Goal: Contribute content: Add original content to the website for others to see

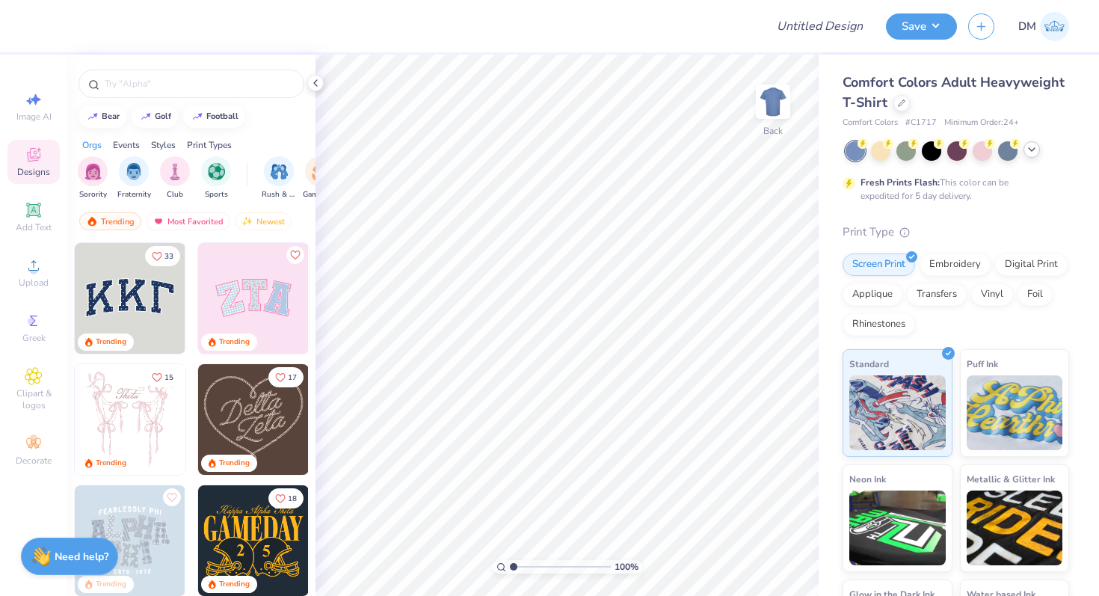
click at [1033, 147] on icon at bounding box center [1031, 149] width 12 height 12
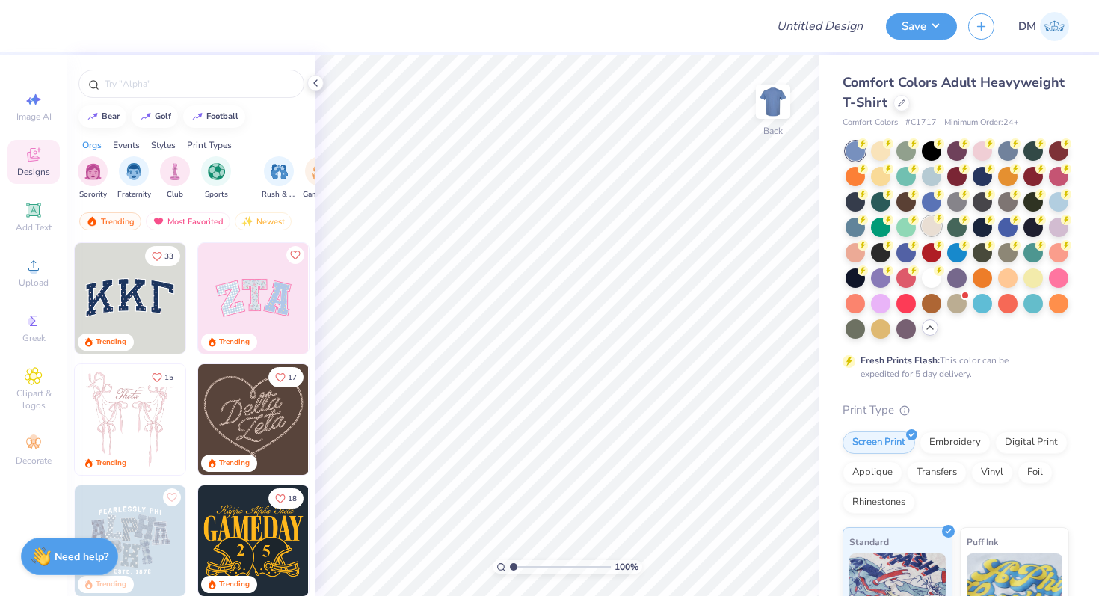
click at [937, 223] on div at bounding box center [930, 225] width 19 height 19
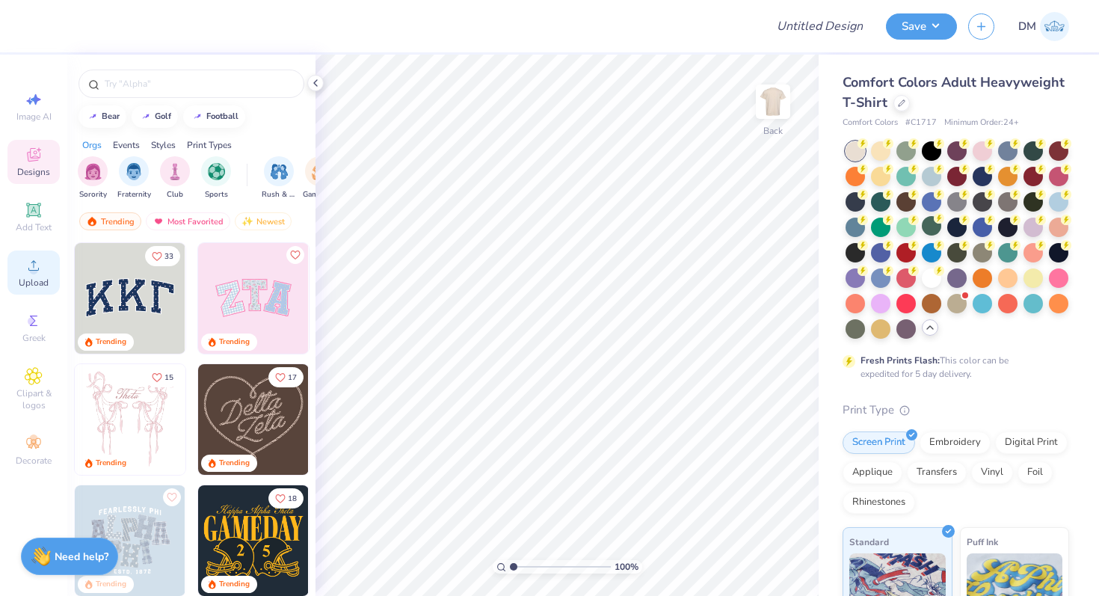
click at [29, 280] on span "Upload" at bounding box center [34, 283] width 30 height 12
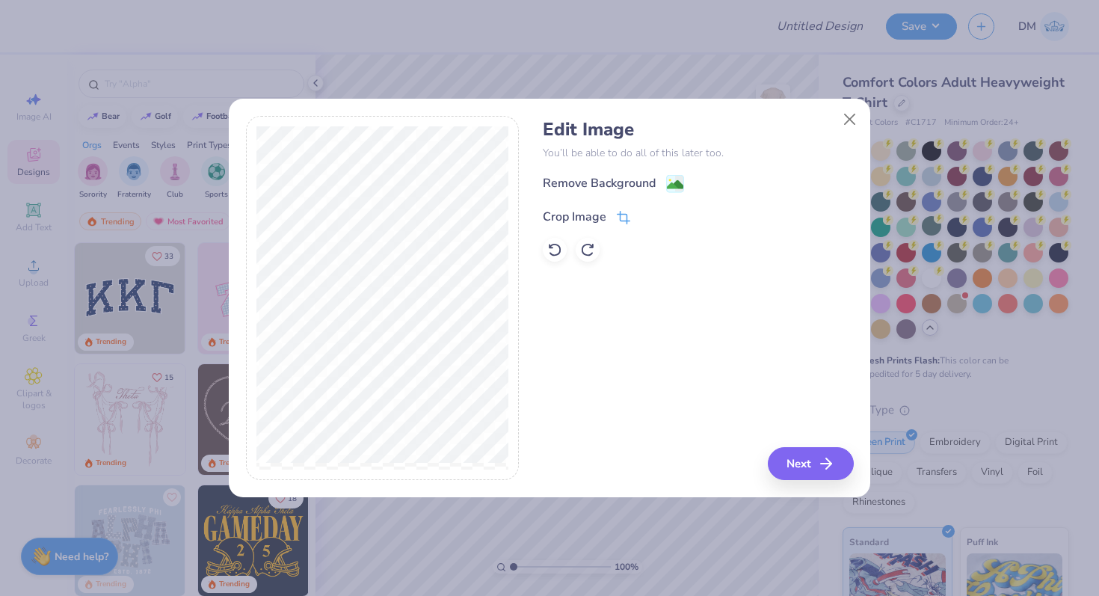
click at [623, 220] on icon at bounding box center [625, 217] width 10 height 10
click at [518, 300] on div at bounding box center [383, 298] width 274 height 365
click at [642, 215] on button at bounding box center [648, 215] width 16 height 16
click at [674, 185] on image at bounding box center [675, 186] width 16 height 16
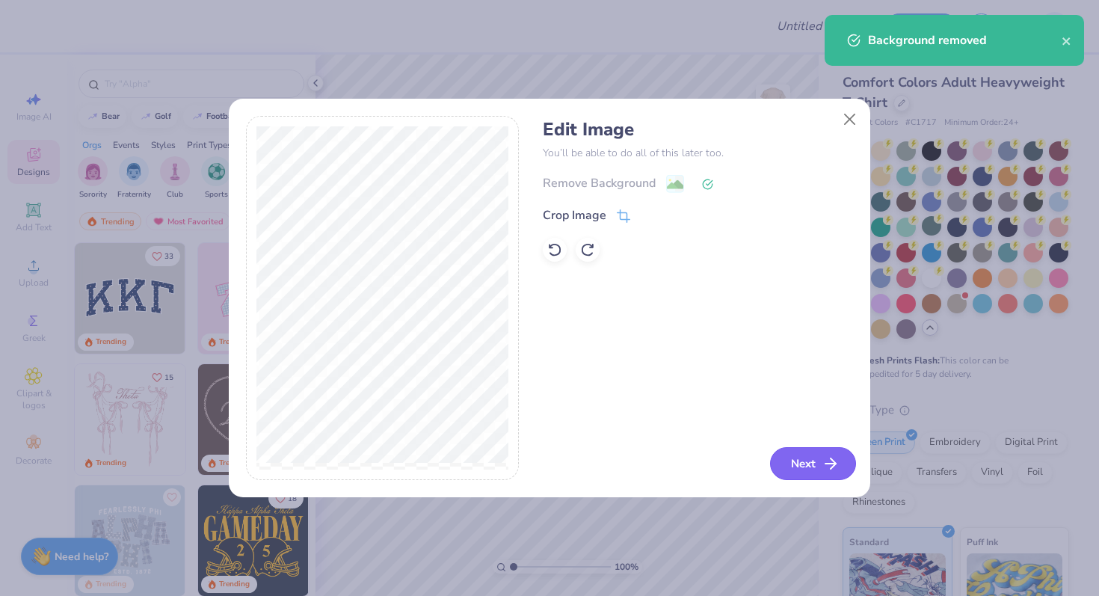
click at [791, 469] on button "Next" at bounding box center [813, 463] width 86 height 33
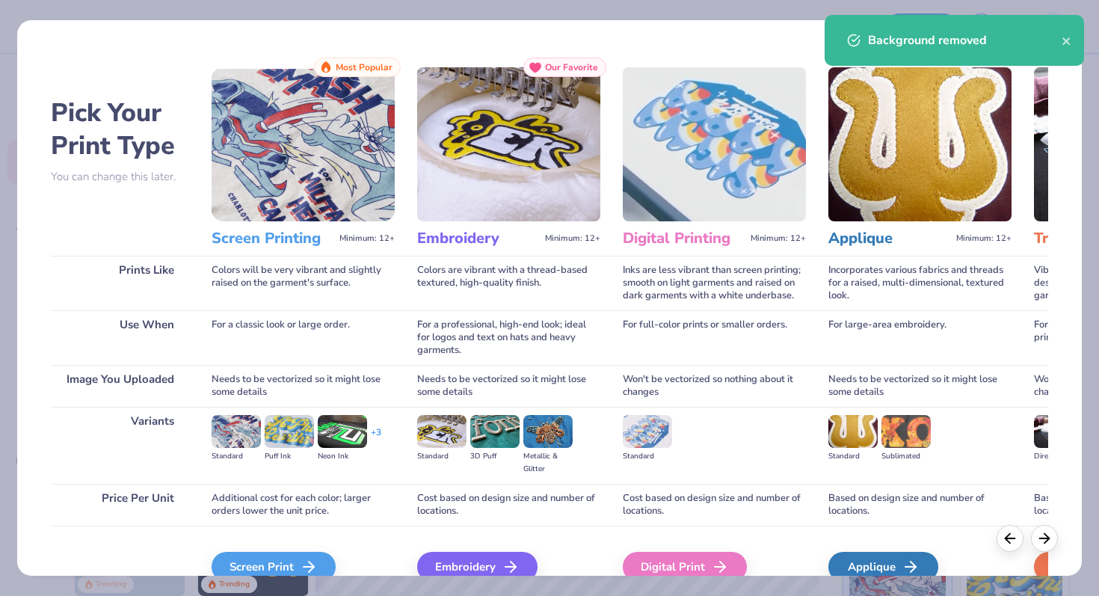
scroll to position [75, 0]
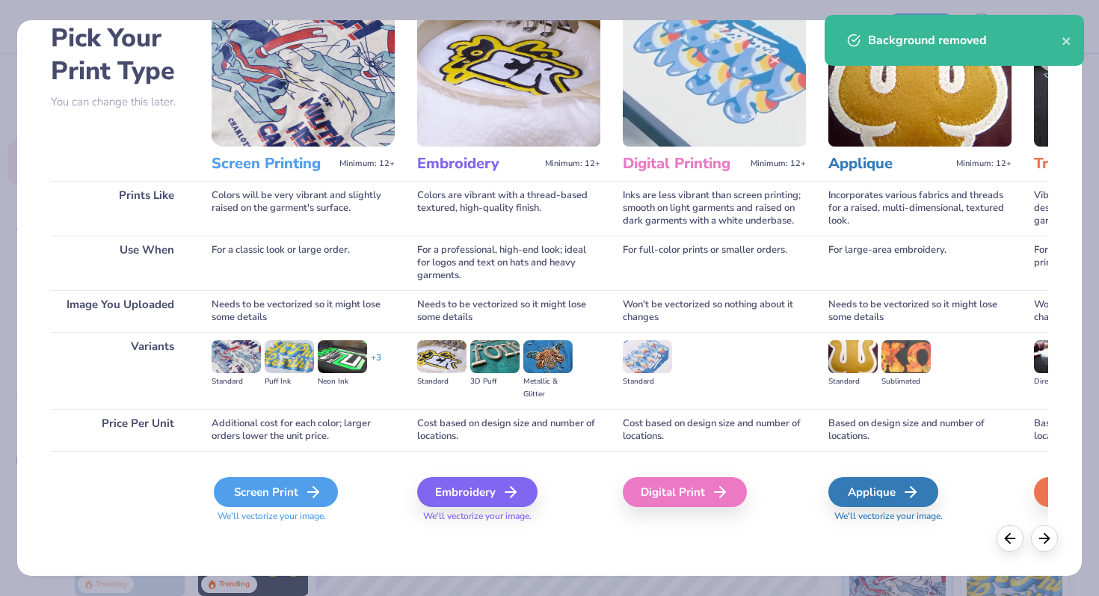
click at [316, 493] on polyline at bounding box center [315, 492] width 5 height 10
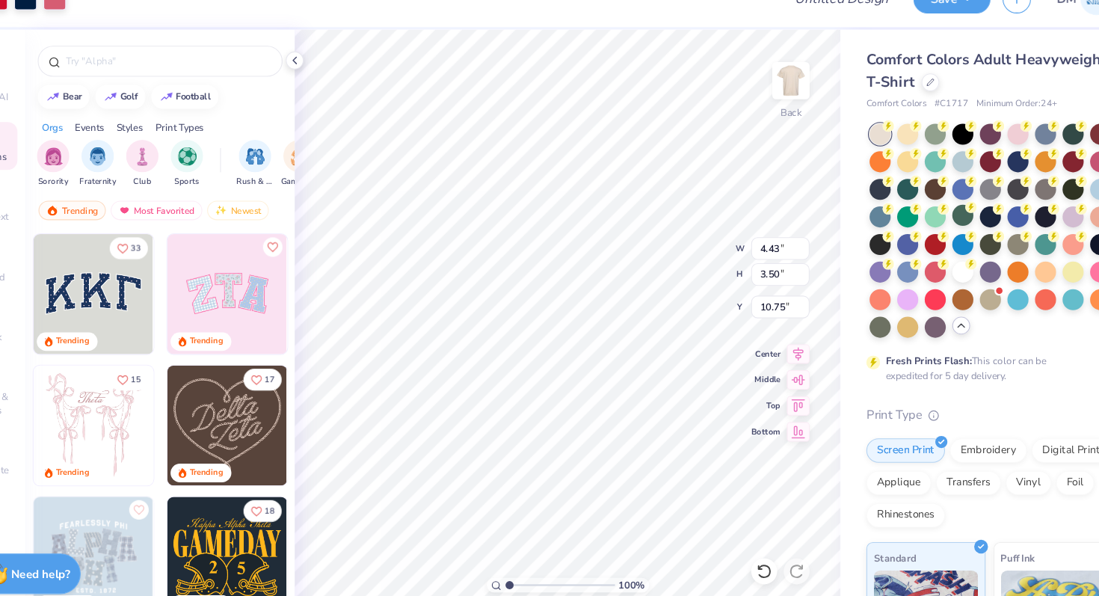
type input "8.33"
type input "6.58"
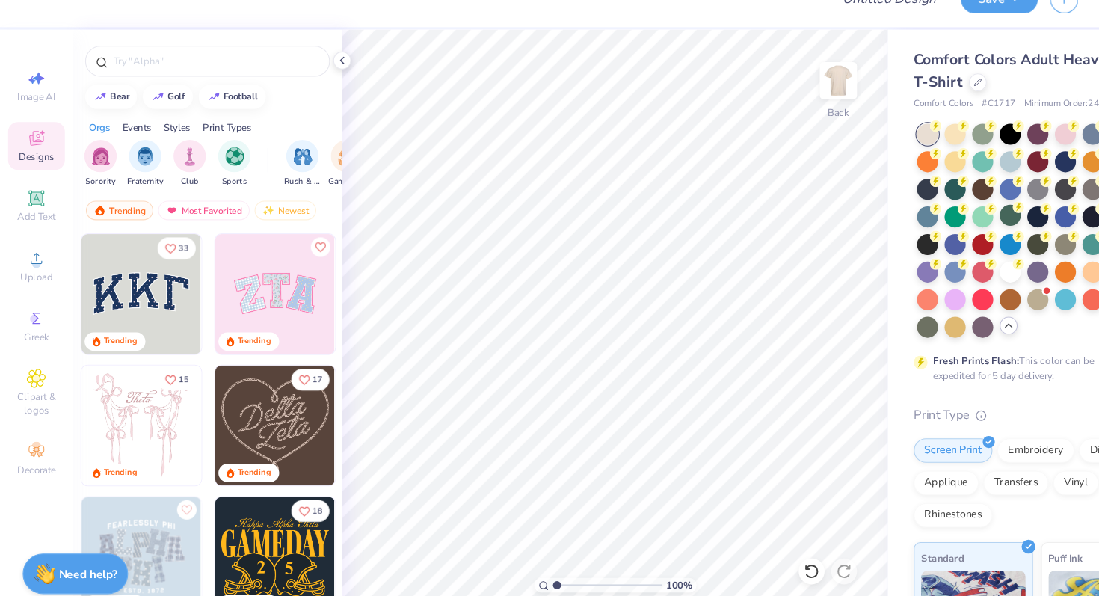
click at [28, 295] on div "Image AI Designs Add Text Upload Greek Clipart & logos Decorate" at bounding box center [33, 278] width 52 height 388
click at [31, 286] on span "Upload" at bounding box center [34, 283] width 30 height 12
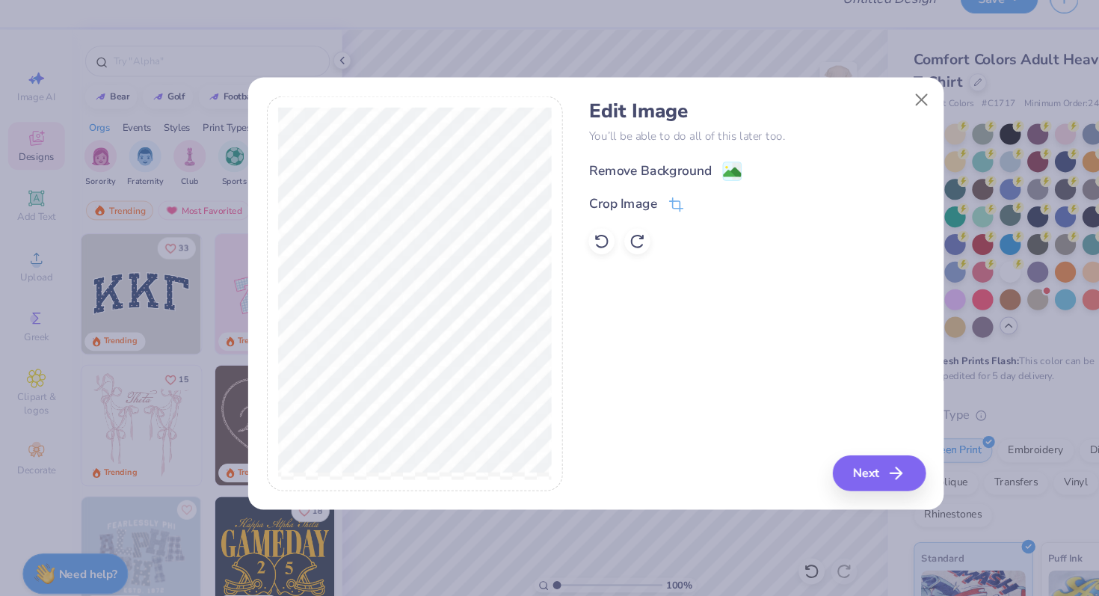
click at [667, 182] on image at bounding box center [675, 186] width 16 height 16
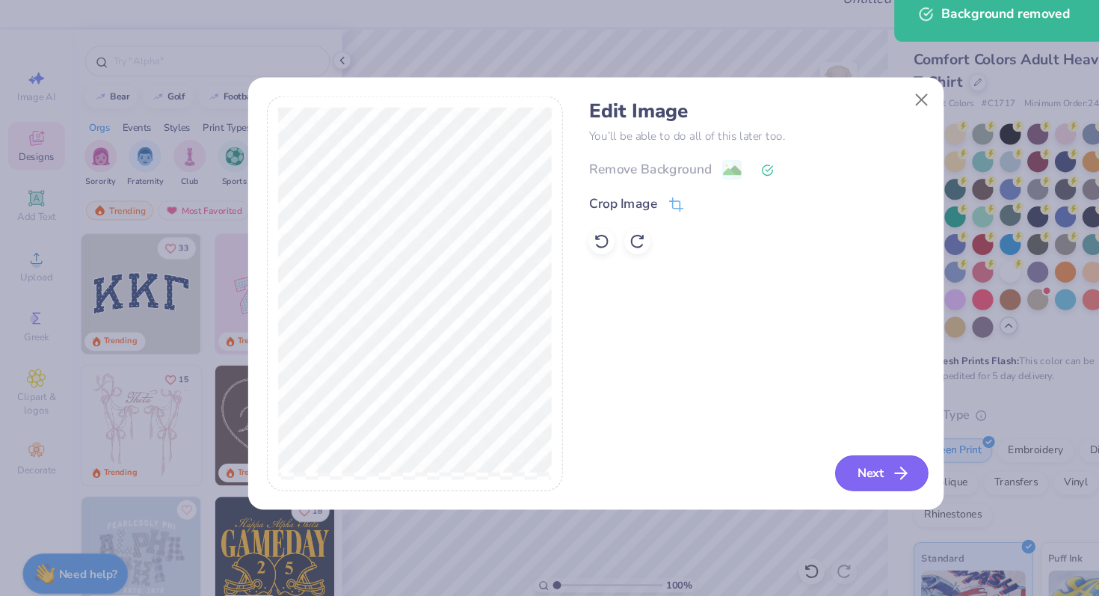
click at [800, 464] on button "Next" at bounding box center [813, 463] width 86 height 33
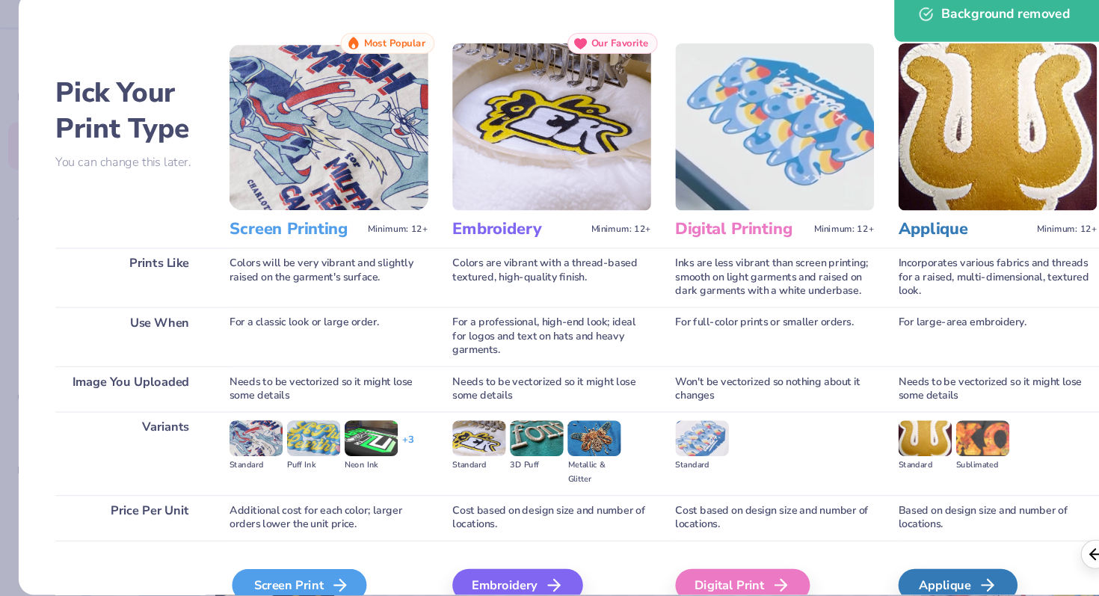
click at [301, 565] on div "Screen Print" at bounding box center [276, 567] width 124 height 30
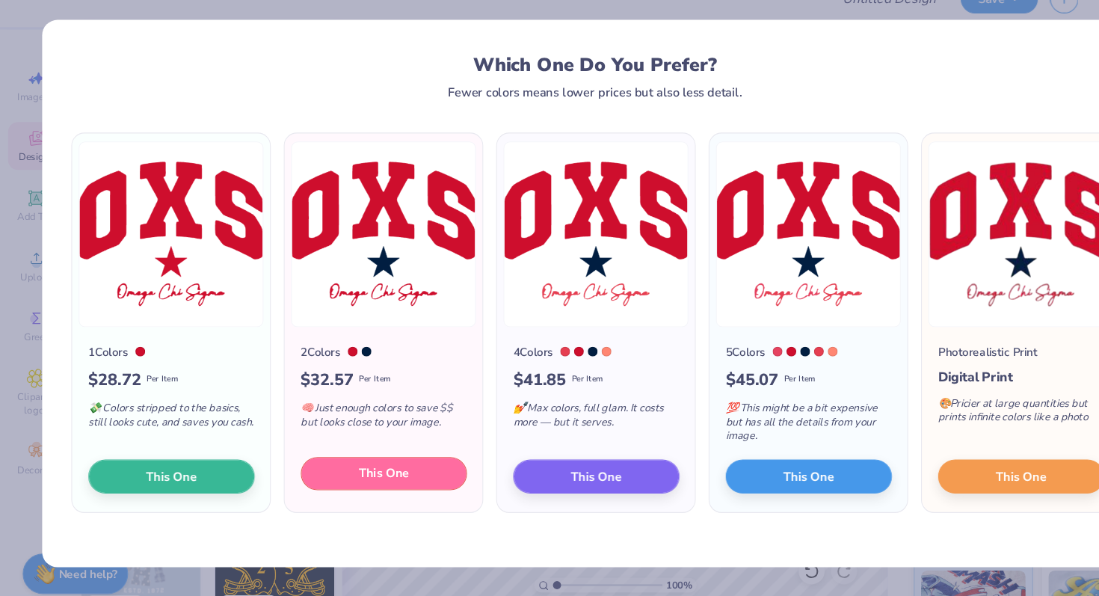
click at [322, 477] on button "This One" at bounding box center [353, 463] width 153 height 31
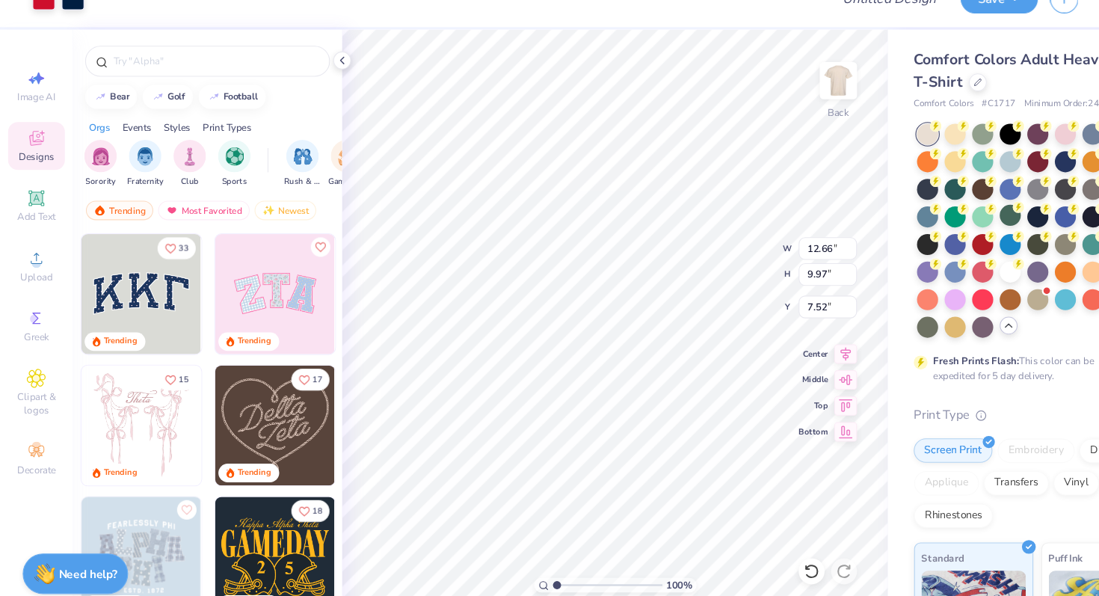
type input "9.32"
type input "7.34"
type input "3.33"
type input "9.87"
type input "7.77"
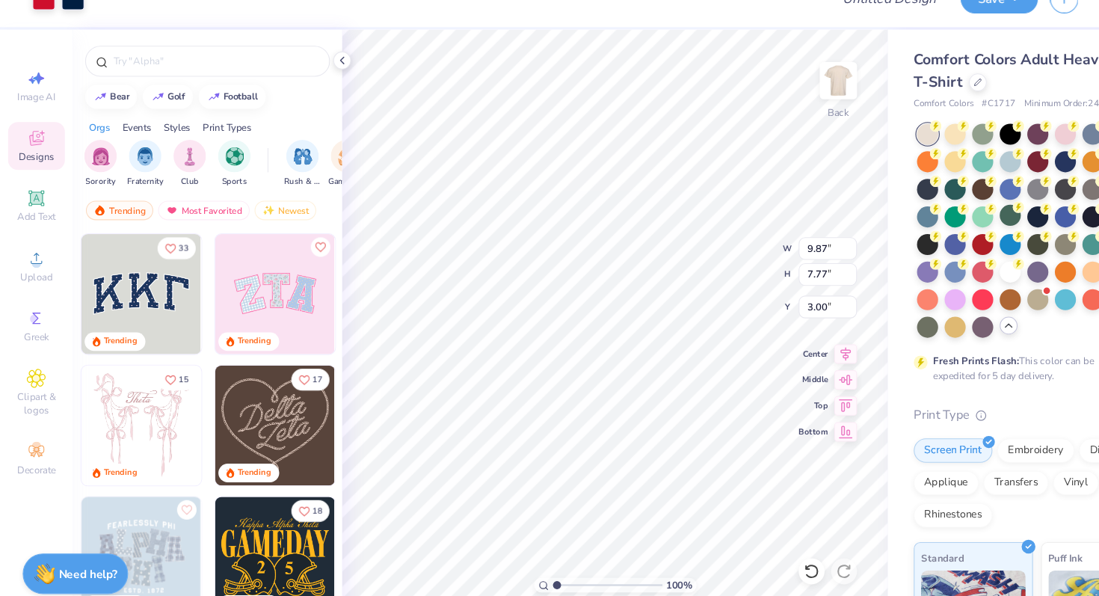
type input "3.00"
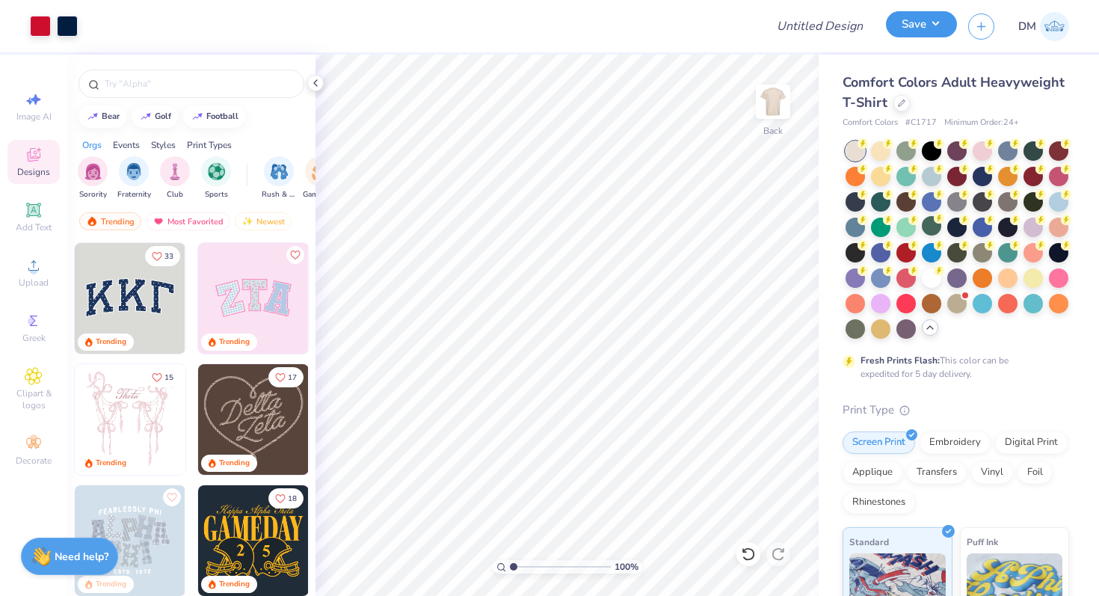
click at [927, 28] on button "Save" at bounding box center [921, 24] width 71 height 26
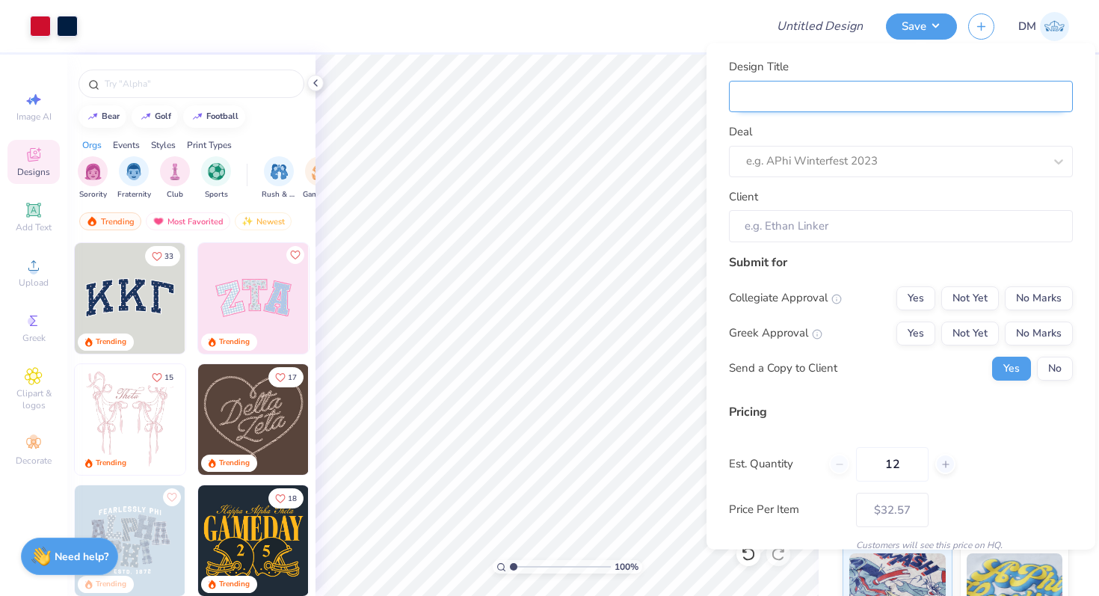
click at [910, 81] on input "Design Title" at bounding box center [901, 96] width 344 height 32
type input "M"
type input "Me"
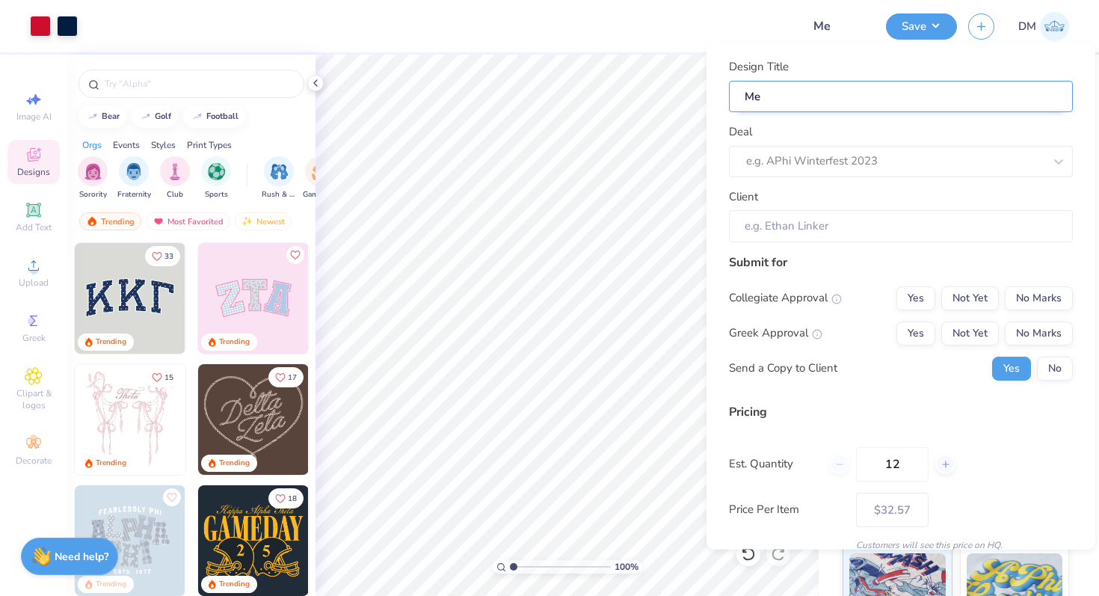
type input "Mer"
type input "Merc"
type input "Merch"
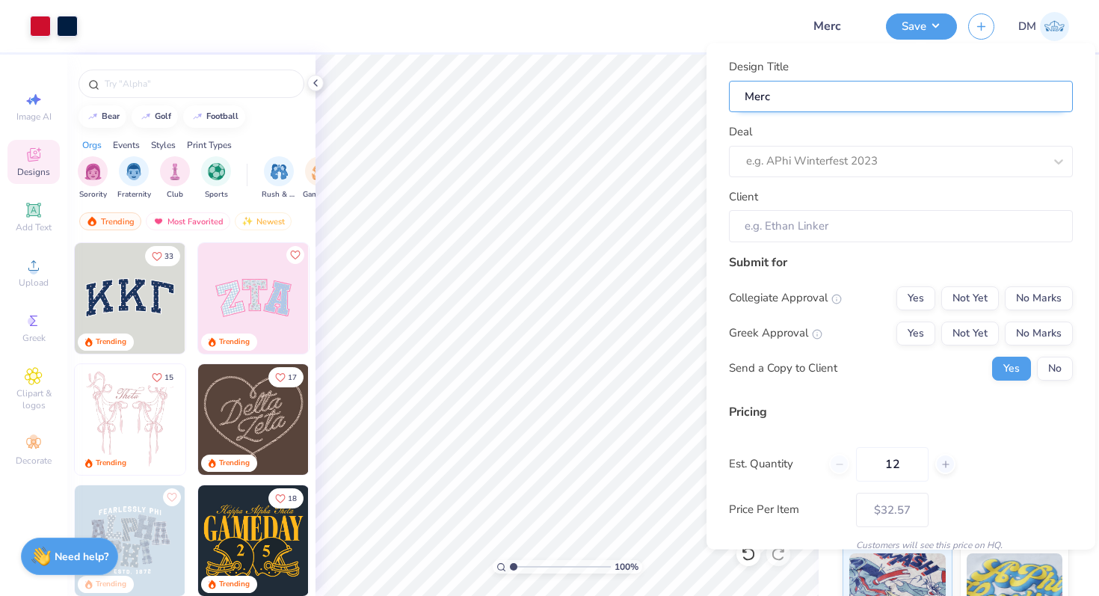
type input "Merch"
type input "Merch f"
type input "Merch for"
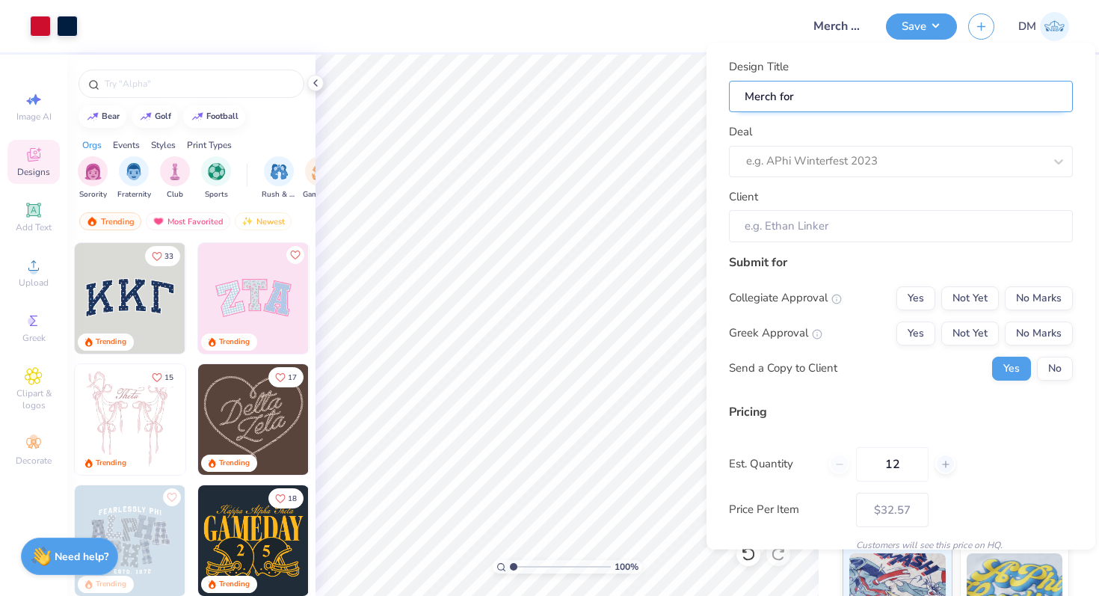
type input "Merch for"
type input "Merch for O"
type input "Merch for Om"
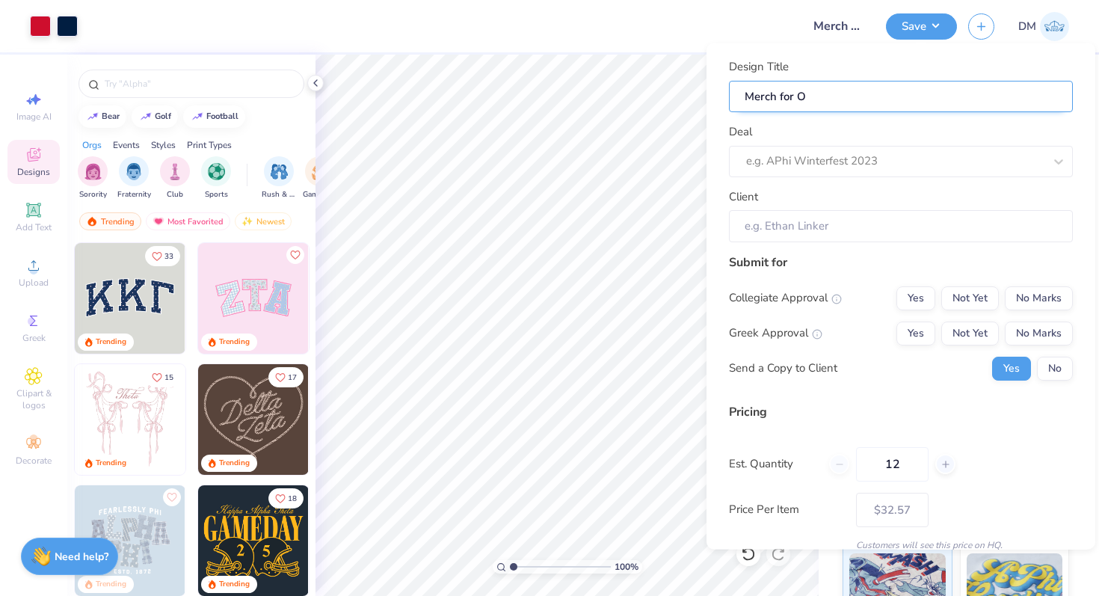
type input "Merch for Om"
type input "Merch for Ome"
type input "Merch for Omeg"
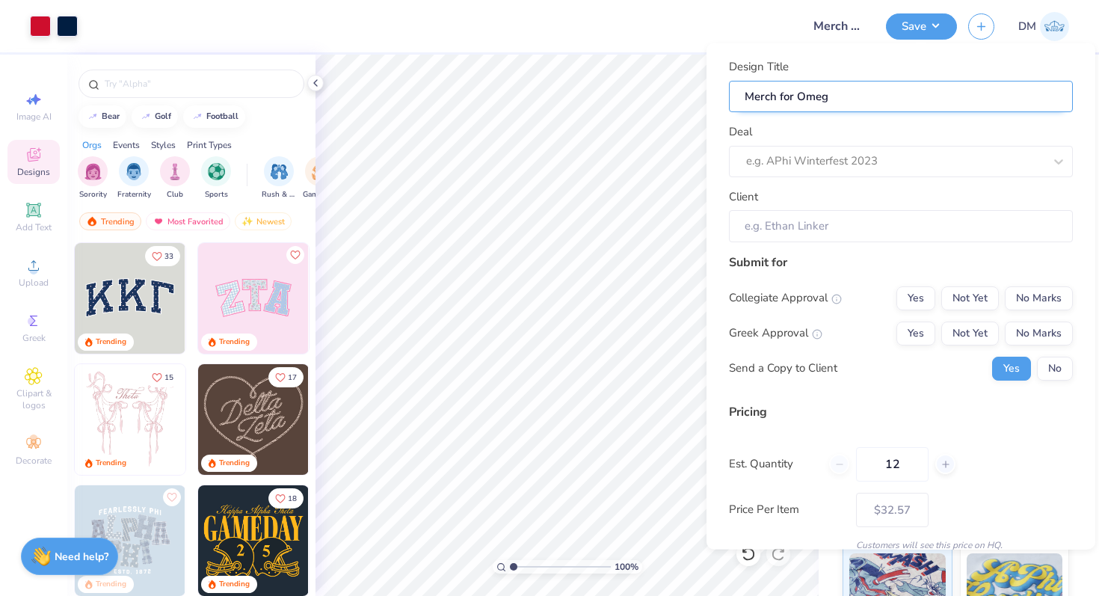
type input "Merch for Omega"
type input "Merch for Omega C"
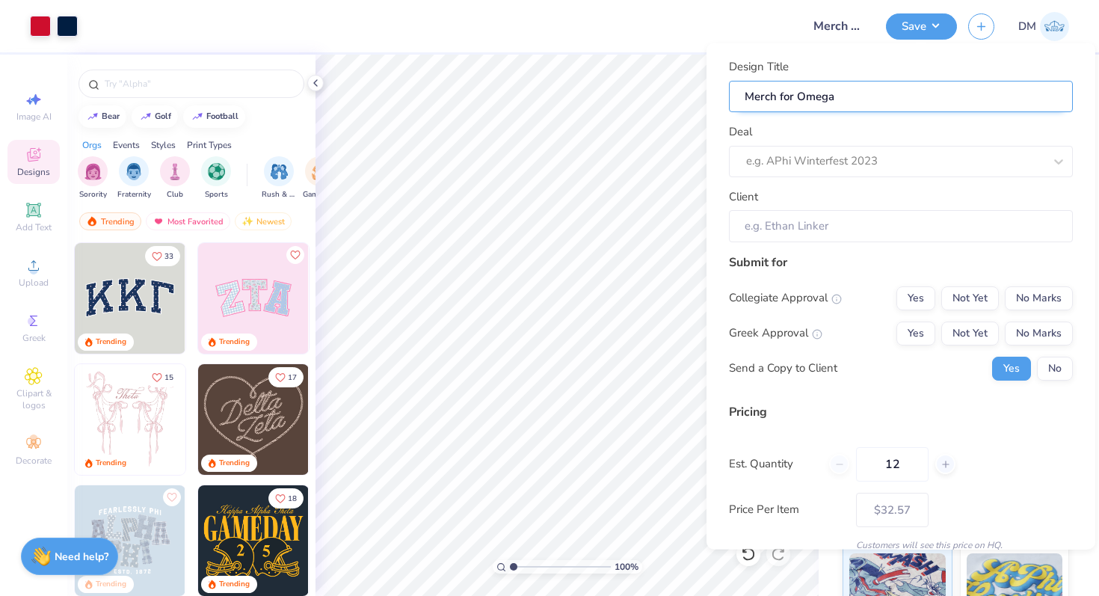
type input "Merch for Omega C"
type input "Merch for Omega Ch"
type input "Merch for Omega Chi"
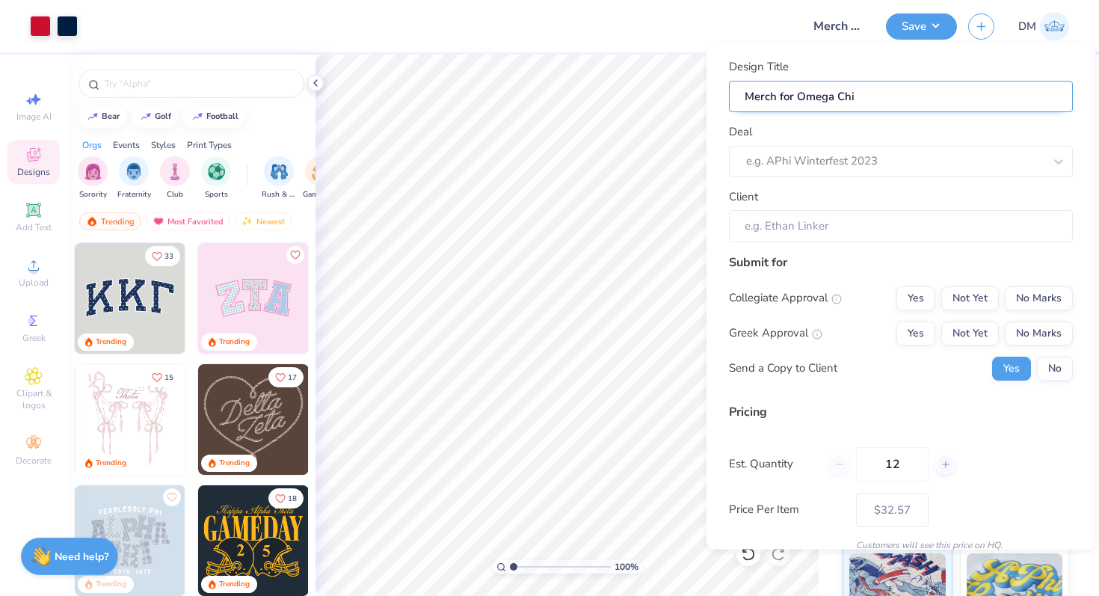
type input "Merch for Omega Chi"
type input "Merch for Omega Chi S"
type input "Merch for Omega Chi Si"
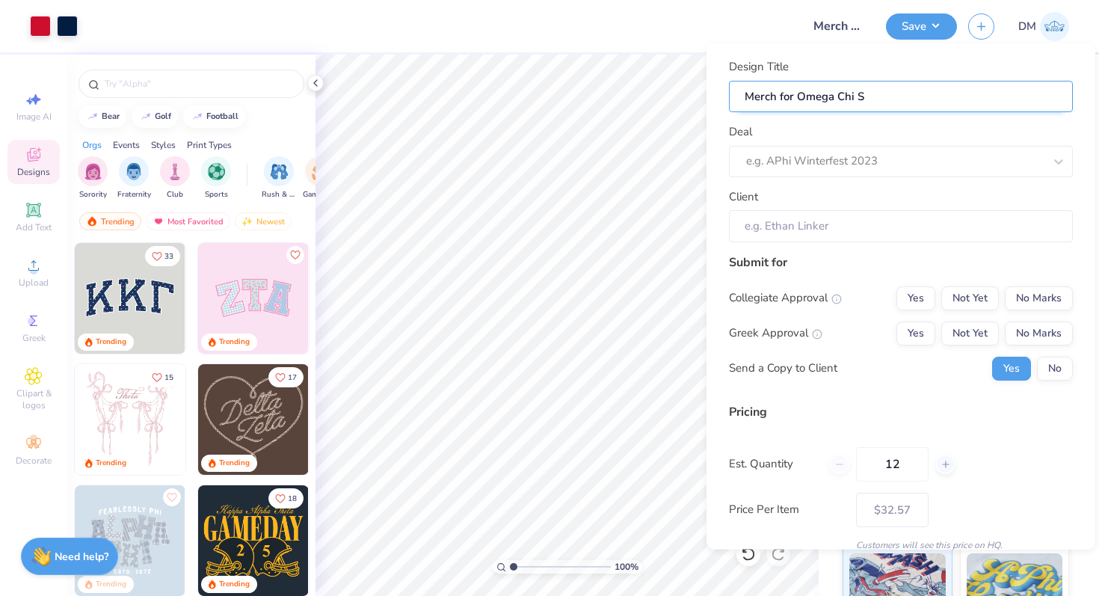
type input "Merch for Omega Chi Si"
type input "Merch for Omega Chi Sig"
type input "Merch for Omega Chi Sign"
type input "Merch for Omega Chi Signa"
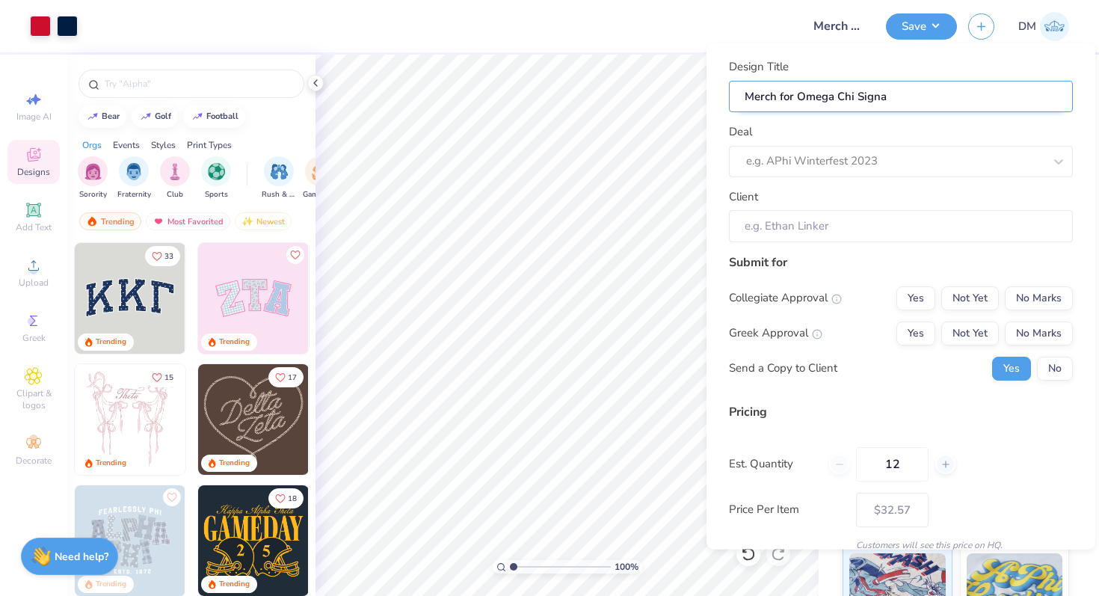
type input "Merch for Omega Chi Sign"
type input "Merch for Omega Chi Sig"
type input "Merch for Omega Chi Sigm"
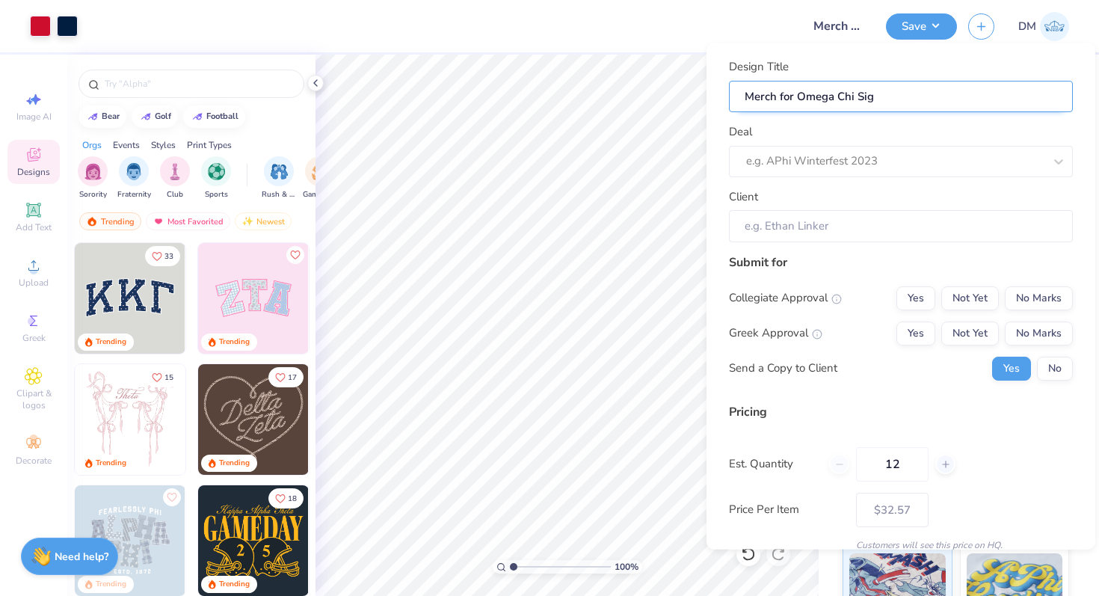
type input "Merch for Omega Chi Sigm"
type input "Merch for Omega Chi Sigma"
click at [896, 177] on div "Design Title Merch for Omega Chi Sigma Deal e.g. APhi Winterfest 2023 Client" at bounding box center [901, 150] width 344 height 184
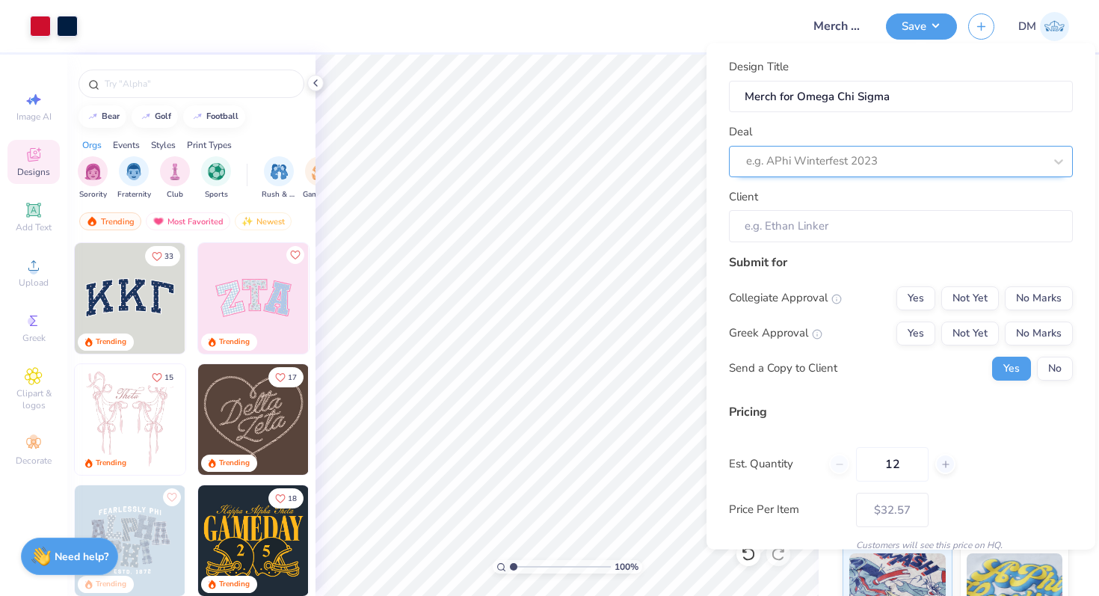
click at [895, 173] on div "e.g. APhi Winterfest 2023" at bounding box center [901, 160] width 344 height 31
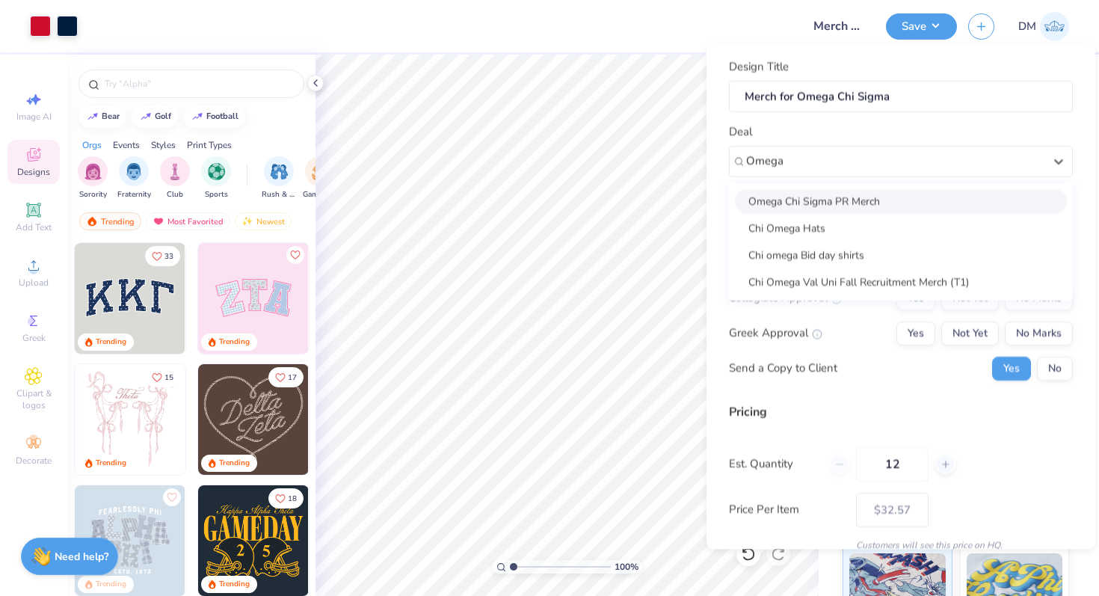
click at [874, 209] on div "Omega Chi Sigma PR Merch" at bounding box center [901, 200] width 332 height 25
type input "Omega"
type input "[PERSON_NAME]"
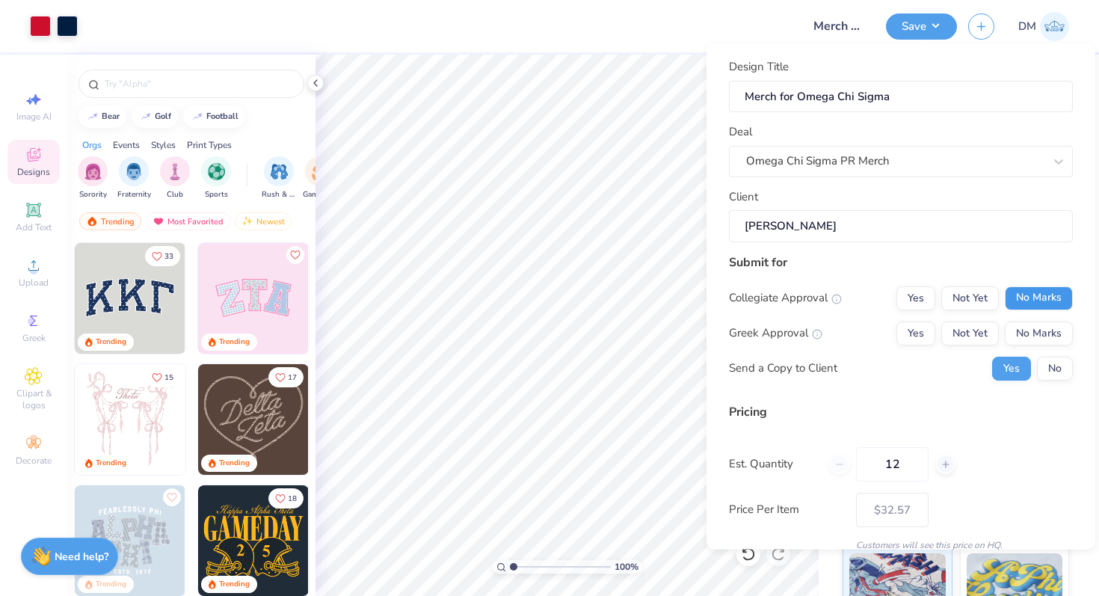
click at [1027, 307] on button "No Marks" at bounding box center [1038, 297] width 68 height 24
click at [968, 334] on button "Not Yet" at bounding box center [970, 333] width 58 height 24
type input "$32.57"
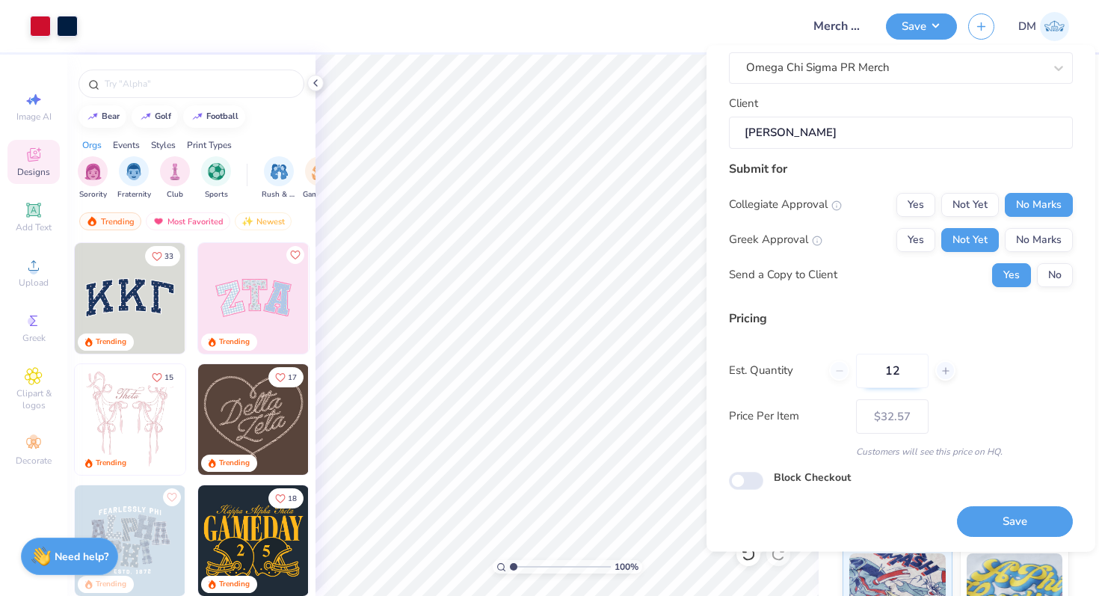
click at [904, 372] on input "12" at bounding box center [892, 371] width 72 height 34
type input "1"
type input "50"
type input "$17.71"
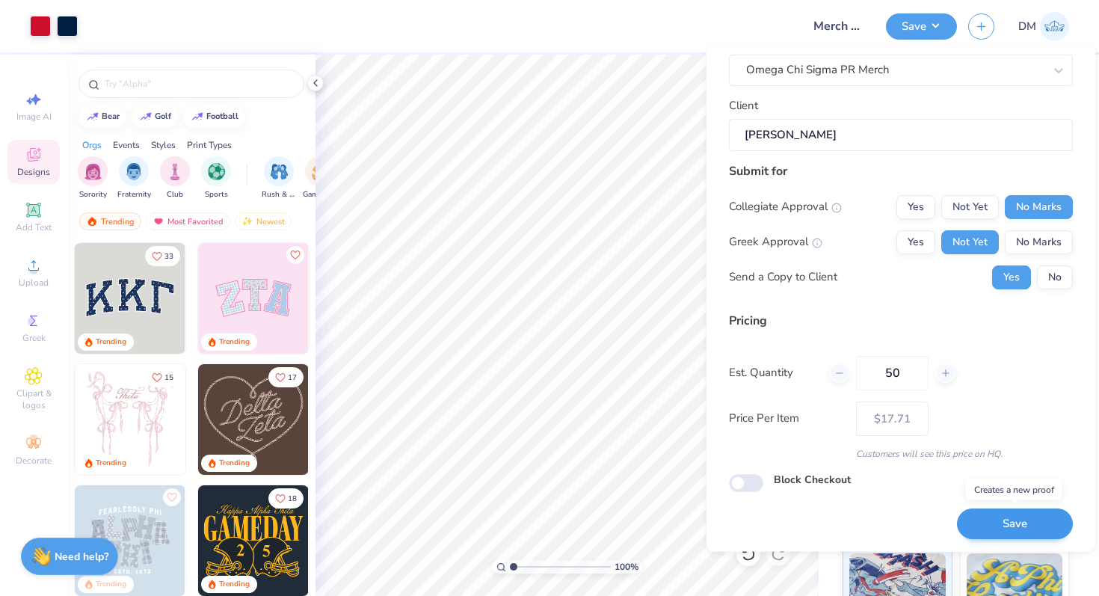
type input "50"
click at [972, 519] on button "Save" at bounding box center [1015, 524] width 116 height 31
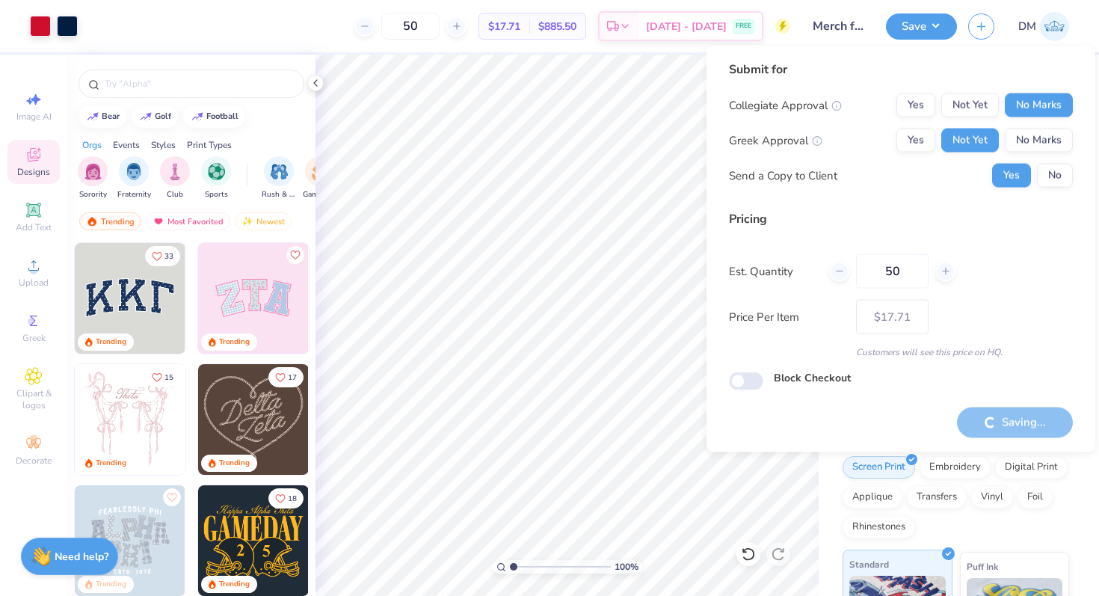
type input "– –"
